Goal: Information Seeking & Learning: Check status

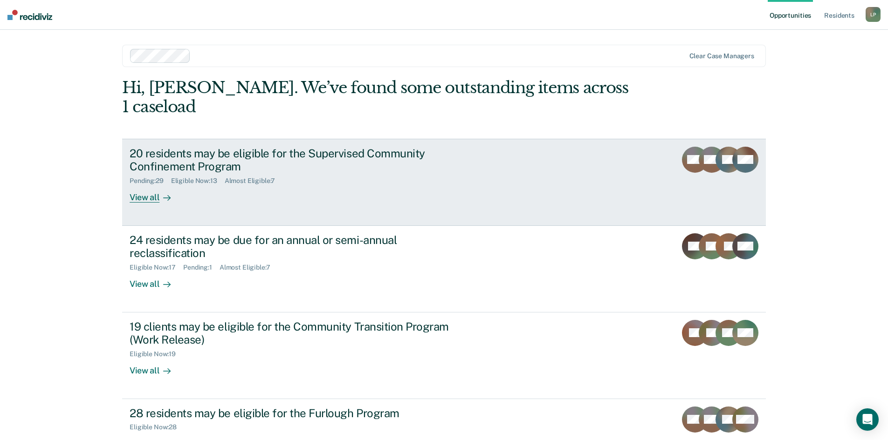
click at [233, 147] on div "20 residents may be eligible for the Supervised Community Confinement Program" at bounding box center [293, 160] width 327 height 27
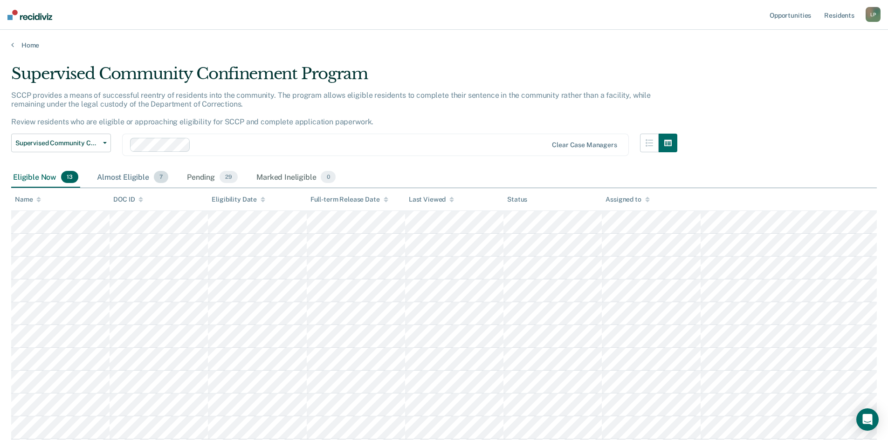
click at [123, 176] on div "Almost Eligible 7" at bounding box center [132, 177] width 75 height 21
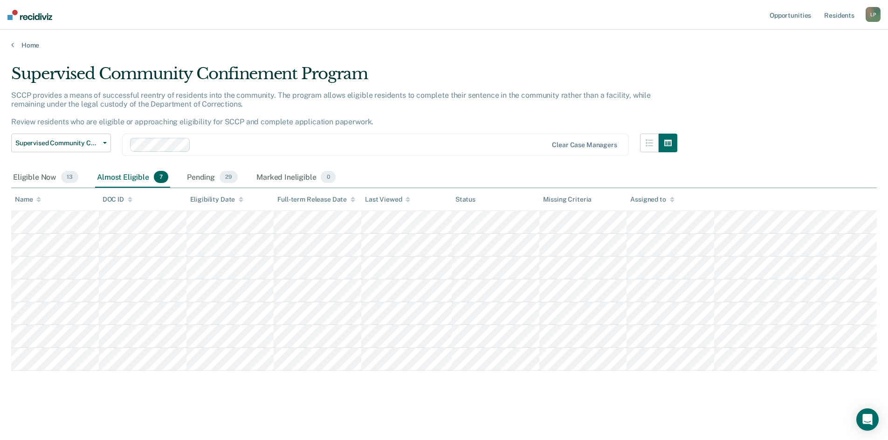
click at [40, 219] on table "Name DOC ID Eligibility Date Full-term Release Date Last Viewed Status Missing …" at bounding box center [443, 279] width 865 height 183
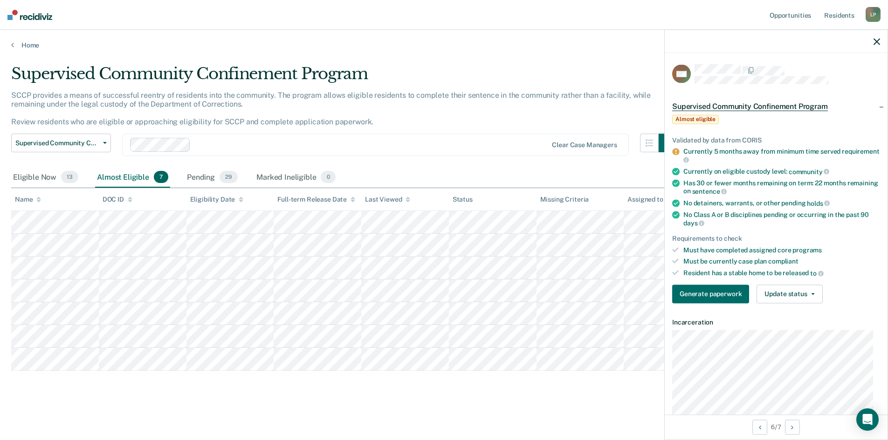
click at [880, 41] on div at bounding box center [775, 41] width 223 height 23
click at [876, 43] on icon "button" at bounding box center [876, 41] width 7 height 7
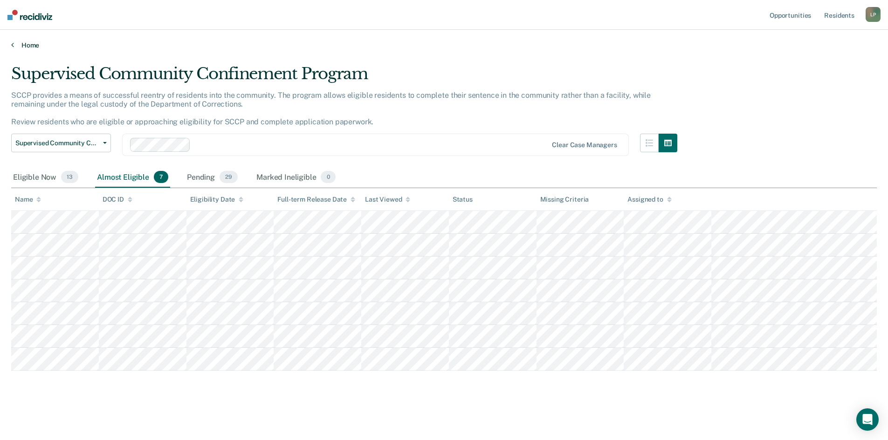
click at [345, 48] on link "Home" at bounding box center [443, 45] width 865 height 8
